Goal: Register for event/course

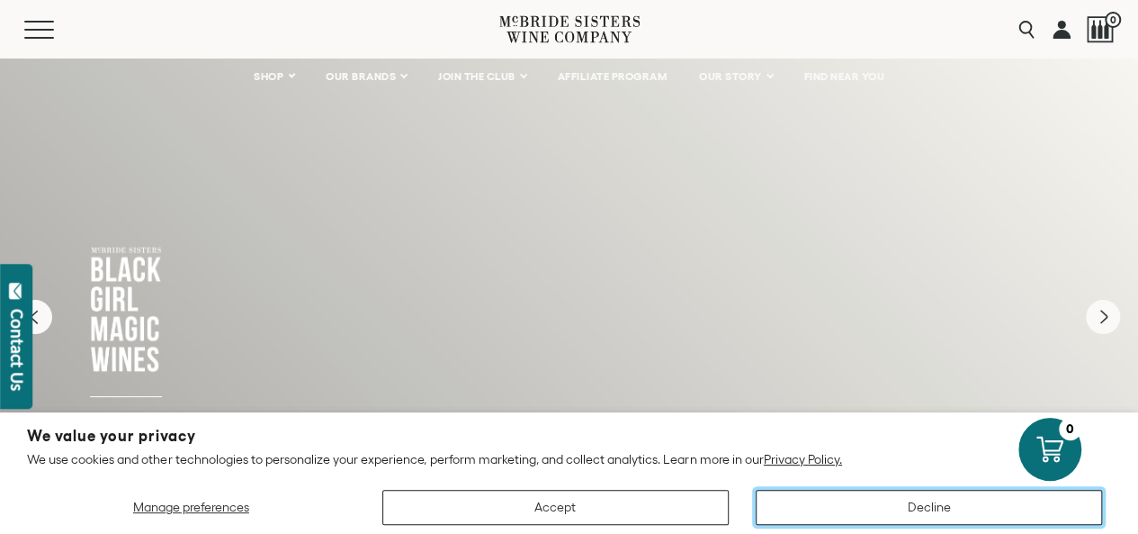
click at [864, 512] on button "Decline" at bounding box center [929, 506] width 346 height 35
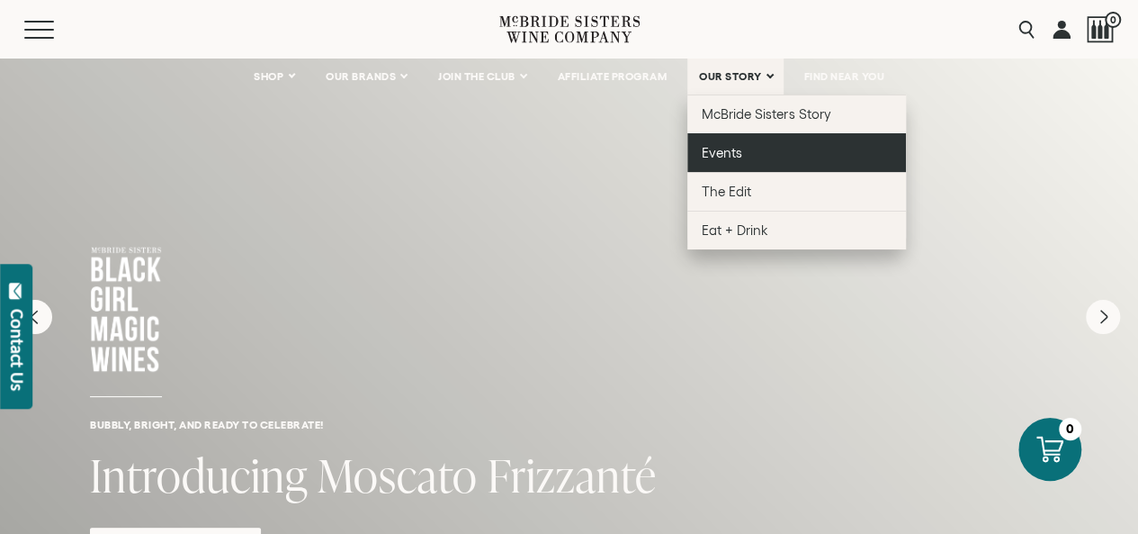
click at [726, 143] on link "Events" at bounding box center [796, 152] width 219 height 39
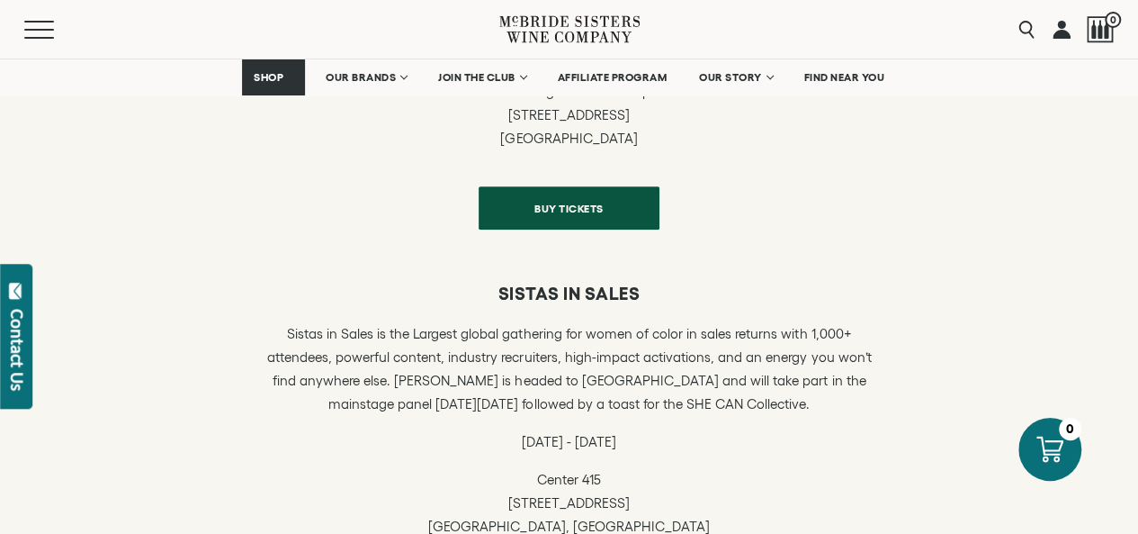
scroll to position [729, 0]
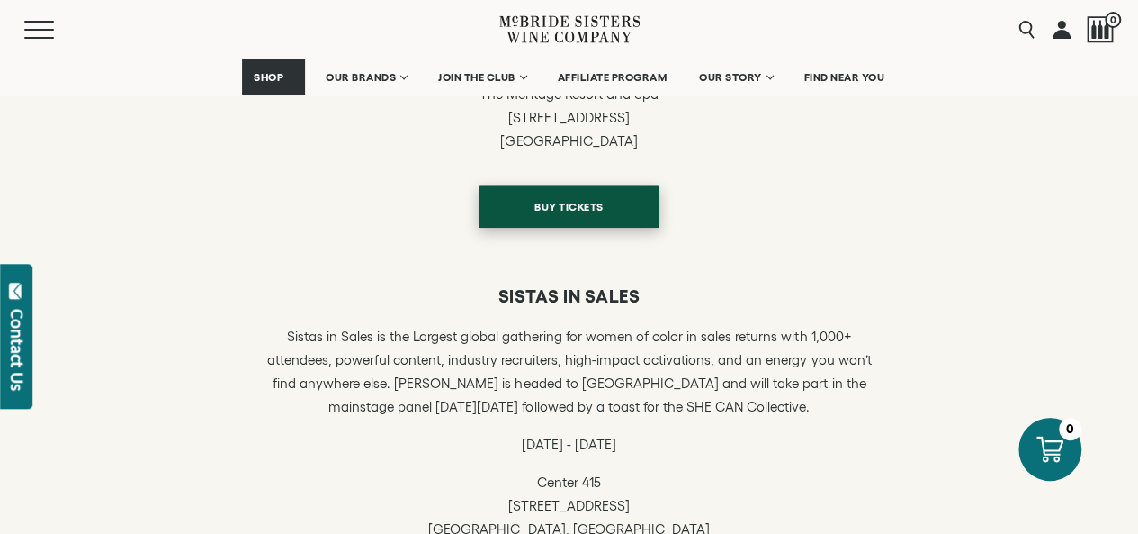
click at [601, 216] on span "BUY TICKETS" at bounding box center [569, 206] width 132 height 35
